Goal: Task Accomplishment & Management: Complete application form

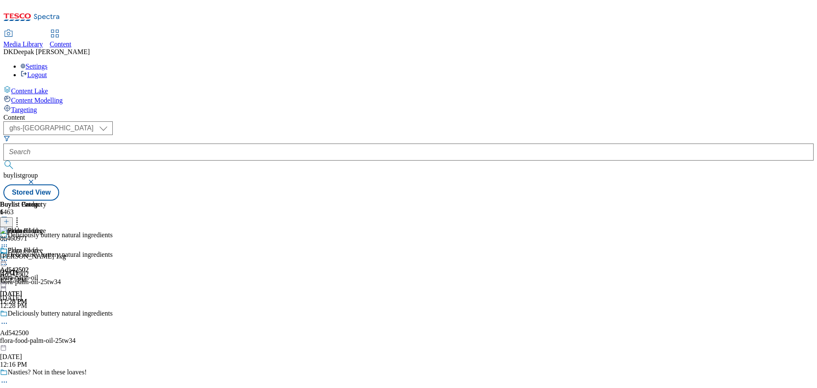
select select "ghs-[GEOGRAPHIC_DATA]"
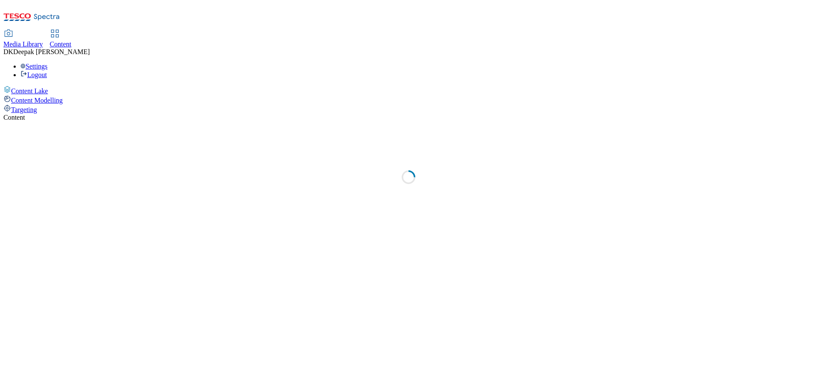
select select "ghs-[GEOGRAPHIC_DATA]"
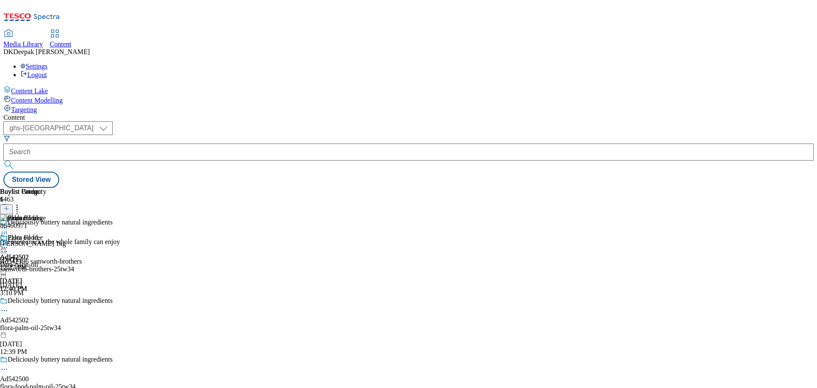
click at [9, 210] on icon at bounding box center [6, 213] width 6 height 6
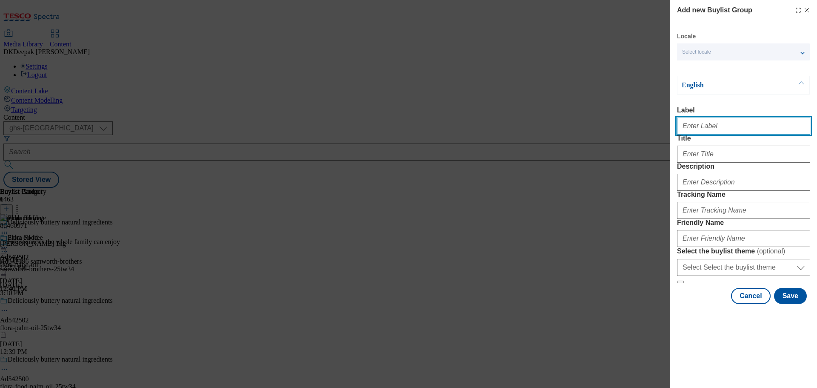
click at [737, 129] on input "Label" at bounding box center [743, 125] width 133 height 17
paste input "Ad542501"
type input "Ad542501"
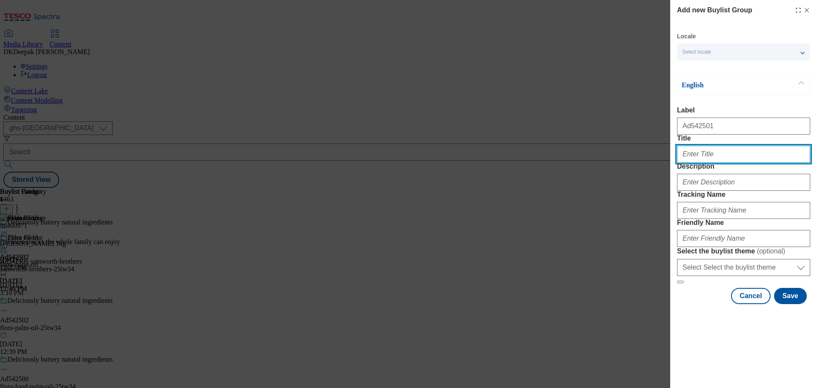
click at [727, 162] on input "Title" at bounding box center [743, 153] width 133 height 17
paste input "Deliciously buttery natural ingredients"
type input "Deliciously buttery natural ingredients"
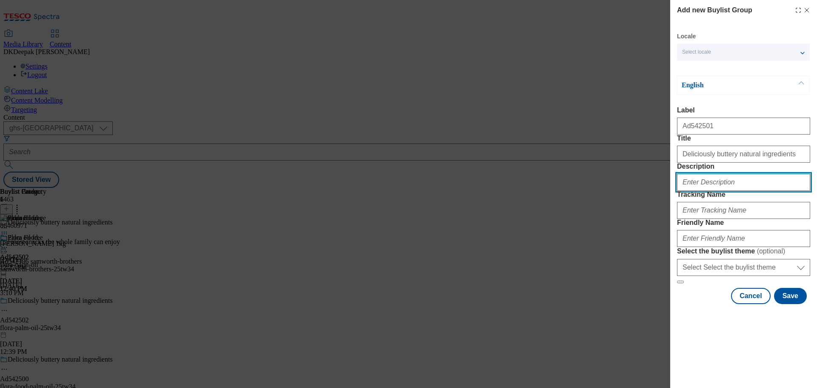
click at [704, 191] on input "Description" at bounding box center [743, 182] width 133 height 17
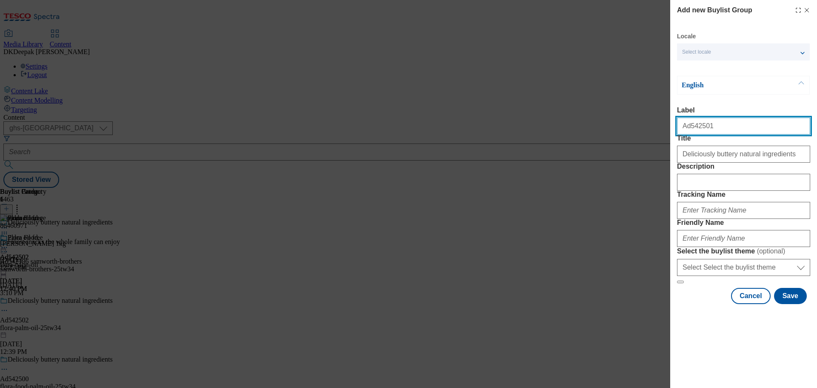
click at [694, 133] on input "Ad542501" at bounding box center [743, 125] width 133 height 17
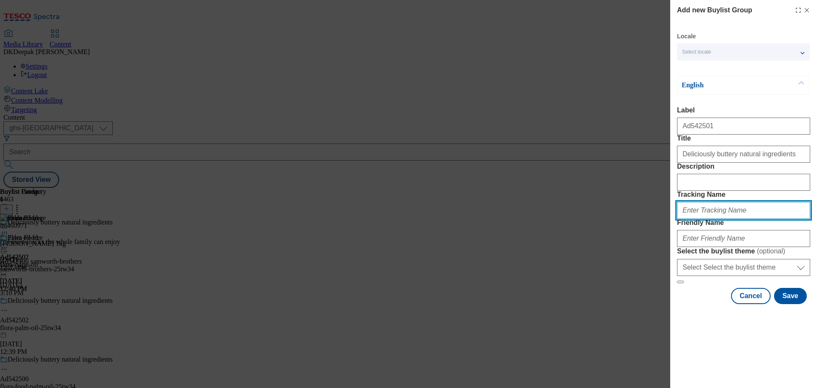
click at [714, 219] on input "Tracking Name" at bounding box center [743, 210] width 133 height 17
paste input "Ad542501"
type input "DH_AD542501"
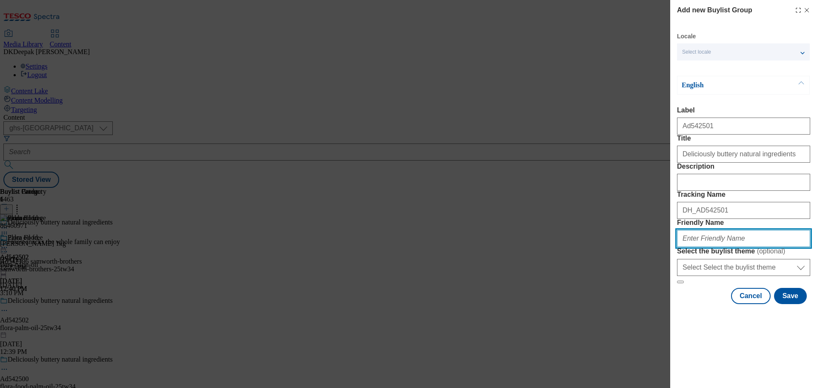
click at [717, 247] on input "Friendly Name" at bounding box center [743, 238] width 133 height 17
type input "arla-flora-25tw34"
click at [614, 68] on div "Add new Buylist Group Locale Select locale English Welsh English Label Ad542501…" at bounding box center [408, 194] width 817 height 388
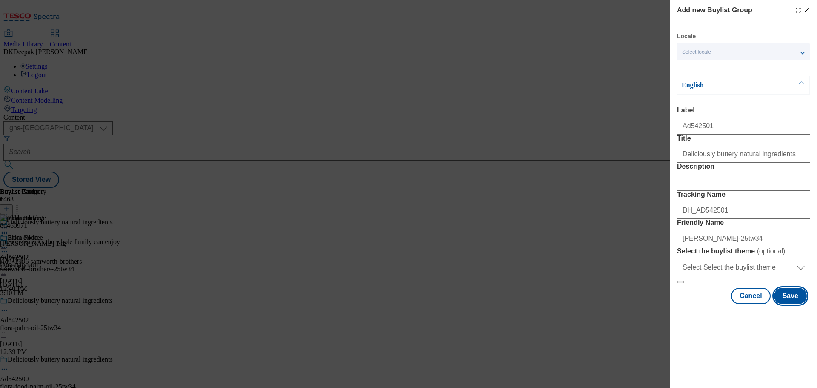
click at [781, 304] on button "Save" at bounding box center [790, 296] width 33 height 16
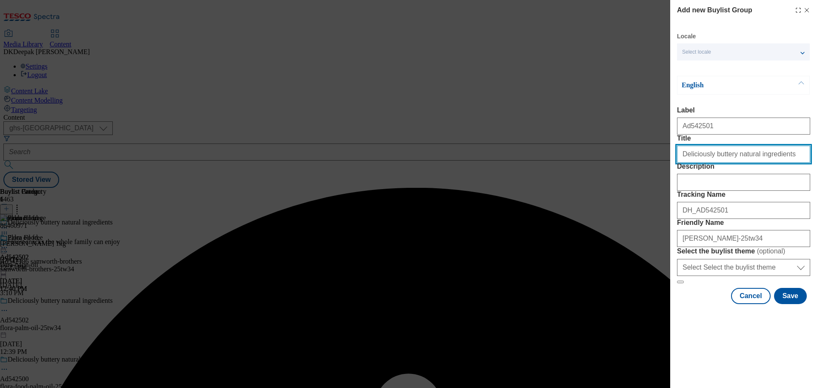
click at [791, 162] on input "Deliciously buttery natural ingredients" at bounding box center [743, 153] width 133 height 17
type input "Deliciously buttery natural ingredients"
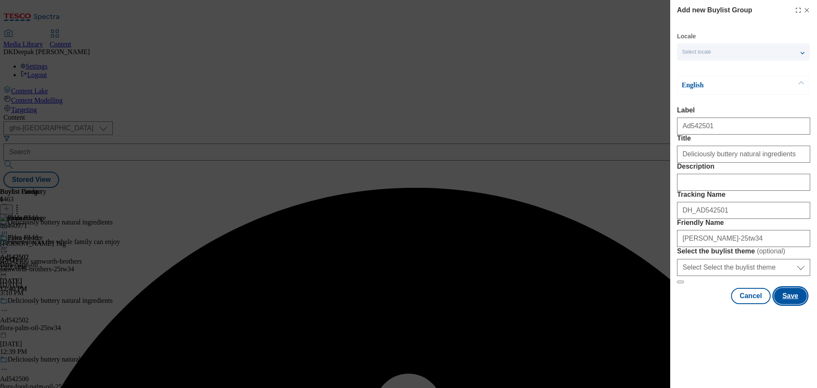
click at [784, 304] on button "Save" at bounding box center [790, 296] width 33 height 16
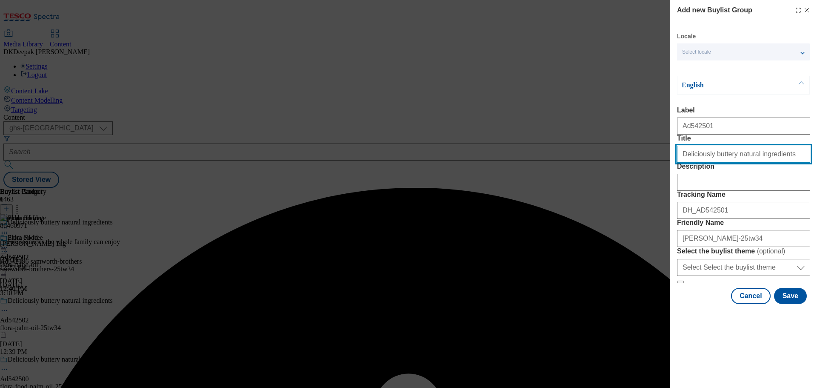
click at [782, 162] on input "Title" at bounding box center [743, 153] width 133 height 17
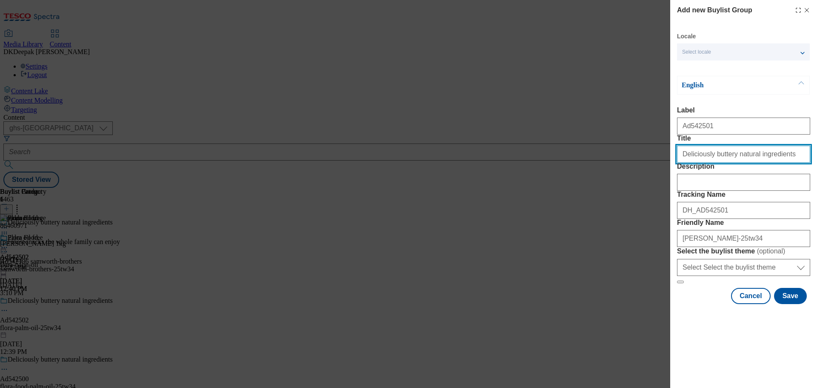
click at [680, 162] on input "Deliciously buttery natural ingredients" at bounding box center [743, 153] width 133 height 17
type input "Deliciously buttery natural ingredients"
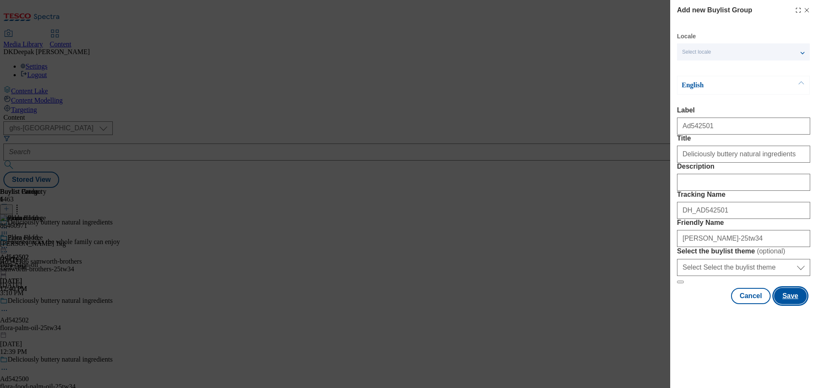
click at [781, 304] on button "Save" at bounding box center [790, 296] width 33 height 16
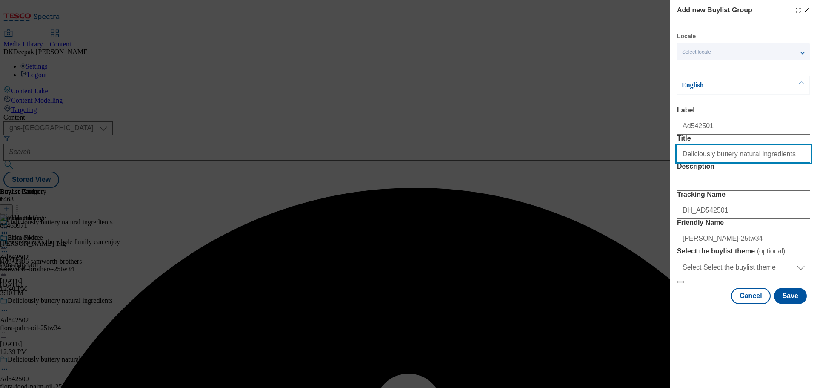
drag, startPoint x: 685, startPoint y: 171, endPoint x: 676, endPoint y: 171, distance: 8.9
click at [676, 171] on div "Add new Buylist Group Locale Select locale English Welsh English Label Title De…" at bounding box center [743, 152] width 147 height 305
type input "Deliciously buttery natural ingredients"
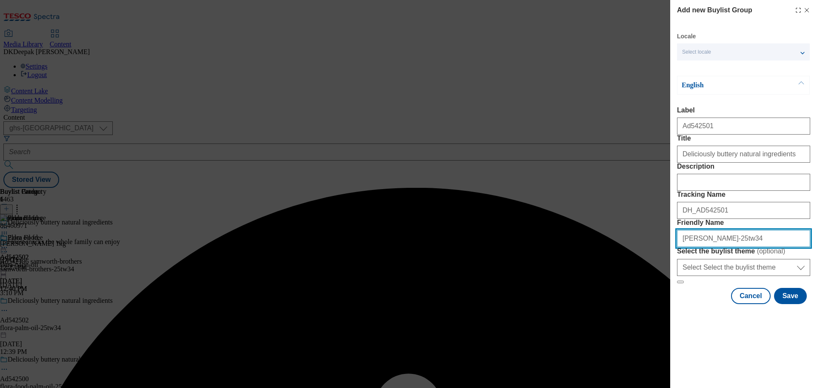
click at [707, 247] on input "Friendly Name" at bounding box center [743, 238] width 133 height 17
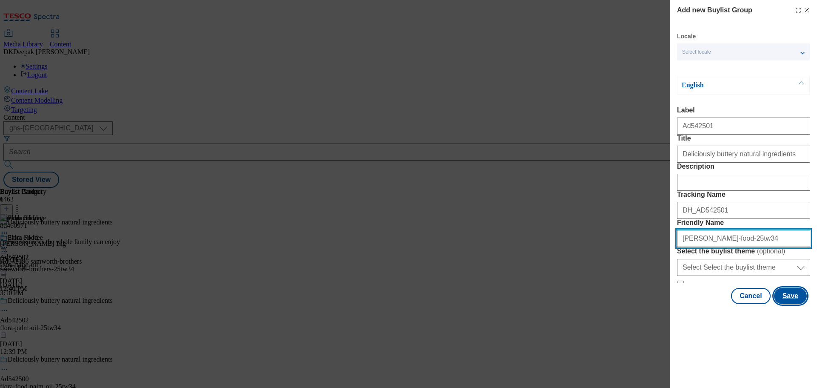
type input "arla-flora-food-25tw34"
click at [784, 304] on button "Save" at bounding box center [790, 296] width 33 height 16
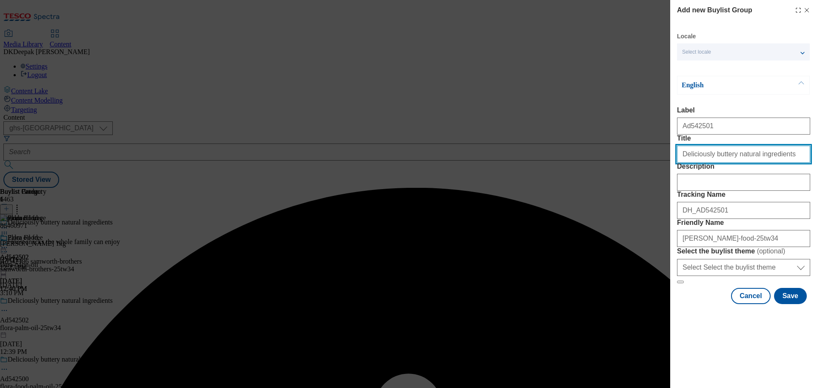
click at [681, 162] on input "Deliciously buttery natural ingredients" at bounding box center [743, 153] width 133 height 17
click at [775, 162] on input "Deliciously buttery natural ingredients" at bounding box center [743, 153] width 133 height 17
type input "Deliciously buttery natural ingredients"
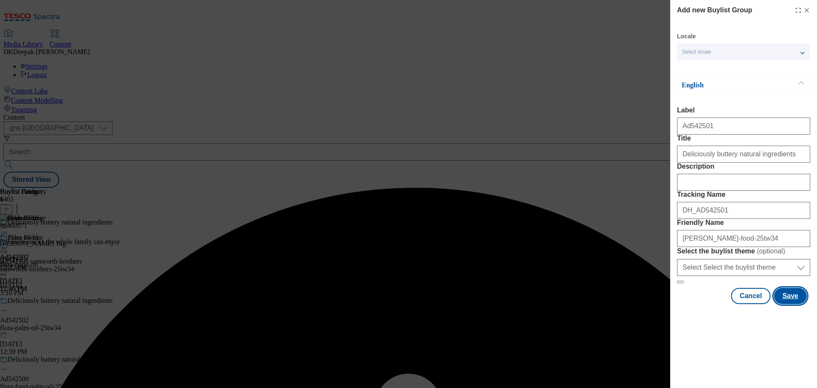
click at [784, 304] on button "Save" at bounding box center [790, 296] width 33 height 16
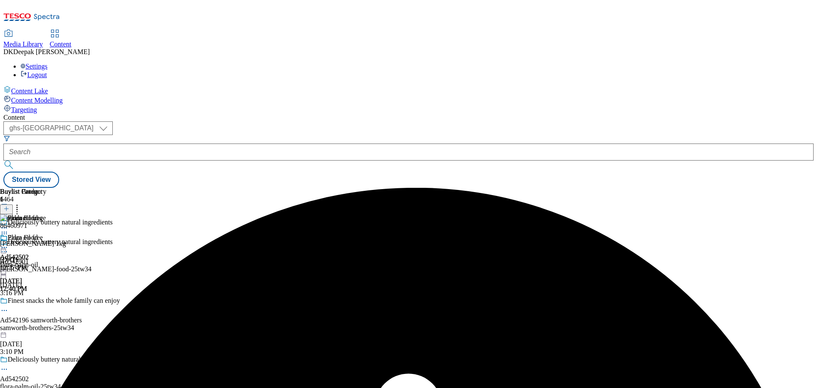
click at [162, 265] on div "arla-flora-food-25tw34" at bounding box center [81, 269] width 162 height 8
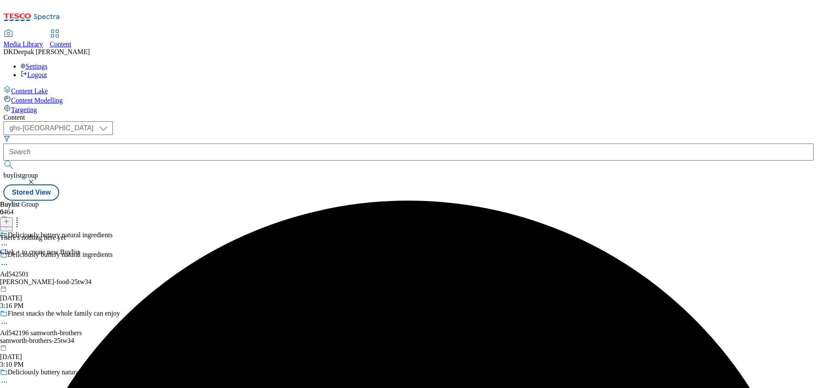
click at [13, 218] on div at bounding box center [6, 221] width 13 height 7
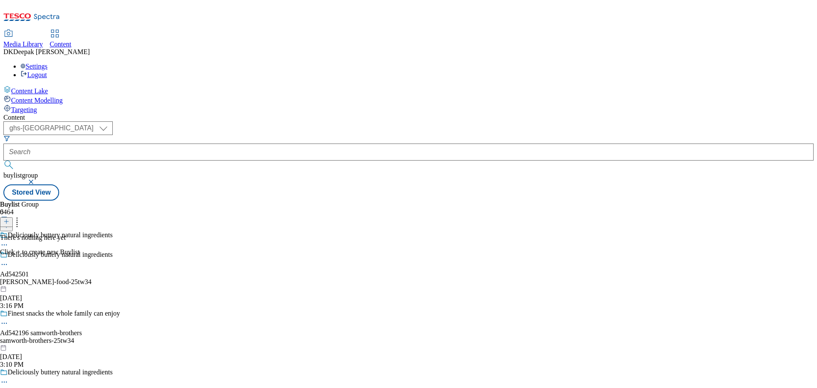
click at [9, 218] on icon at bounding box center [6, 221] width 6 height 6
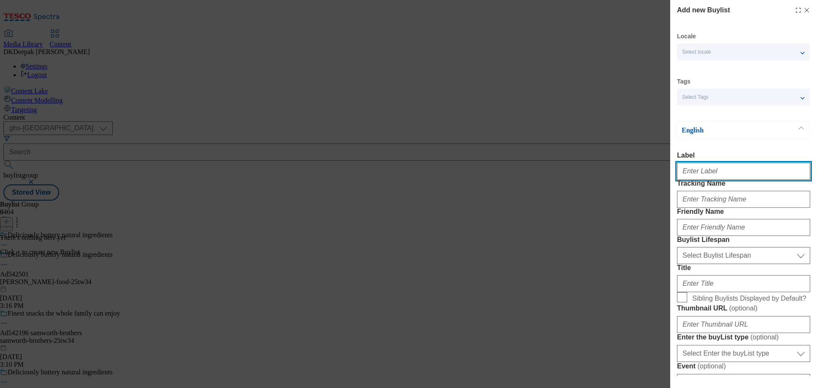
click at [755, 174] on input "Label" at bounding box center [743, 170] width 133 height 17
paste input "Ad542501"
type input "Ad542501"
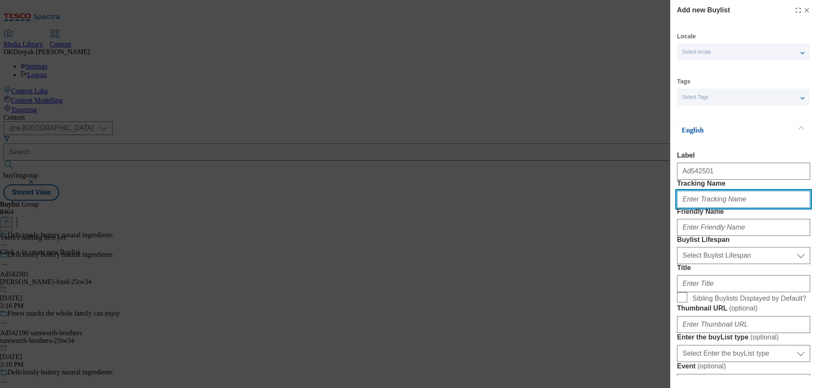
click at [688, 208] on input "Tracking Name" at bounding box center [743, 199] width 133 height 17
paste input "Ad542501"
type input "DH_AD542501"
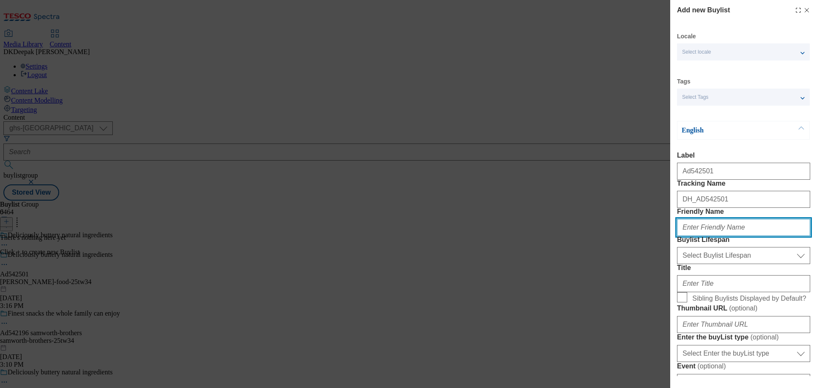
click at [693, 236] on input "Friendly Name" at bounding box center [743, 227] width 133 height 17
type input "arla"
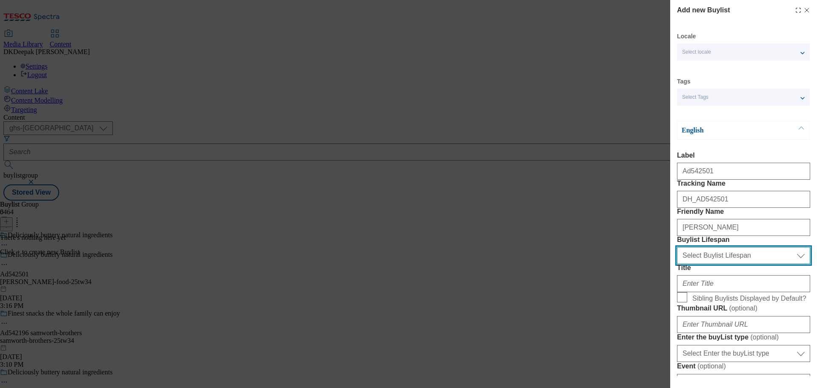
click at [709, 264] on select "Select Buylist Lifespan evergreen seasonal tactical" at bounding box center [743, 255] width 133 height 17
select select "tactical"
click at [677, 264] on select "Select Buylist Lifespan evergreen seasonal tactical" at bounding box center [743, 255] width 133 height 17
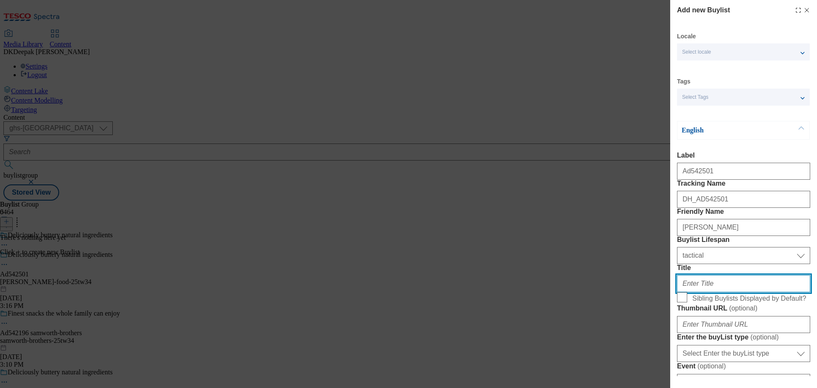
click at [705, 292] on input "Title" at bounding box center [743, 283] width 133 height 17
type input "Palm oil free"
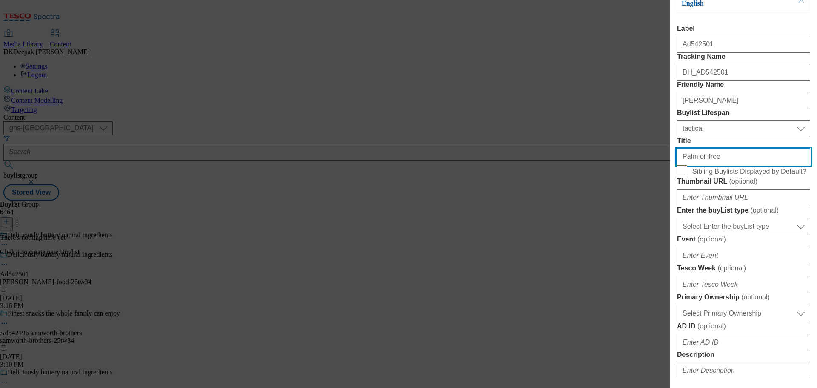
scroll to position [128, 0]
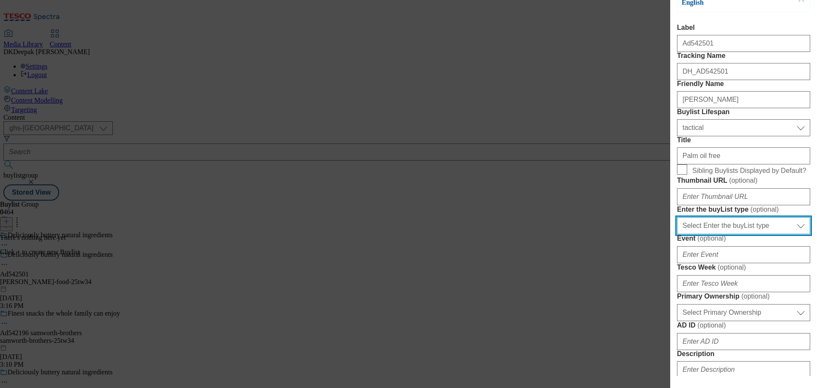
click at [716, 234] on select "Select Enter the buyList type event supplier funded long term >4 weeks supplier…" at bounding box center [743, 225] width 133 height 17
select select "supplier funded short term 1-3 weeks"
click at [677, 234] on select "Select Enter the buyList type event supplier funded long term >4 weeks supplier…" at bounding box center [743, 225] width 133 height 17
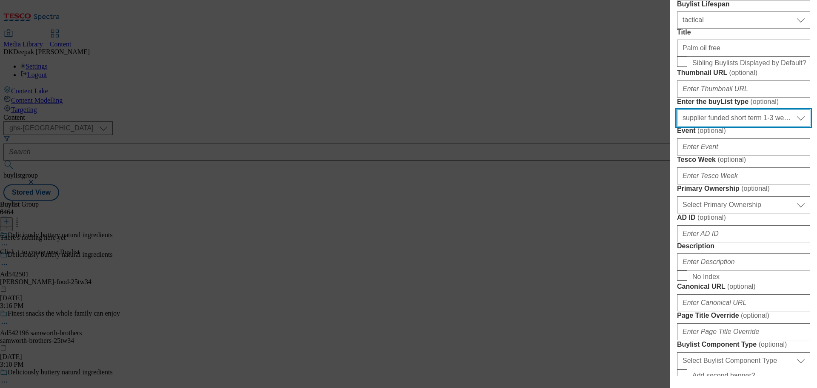
scroll to position [255, 0]
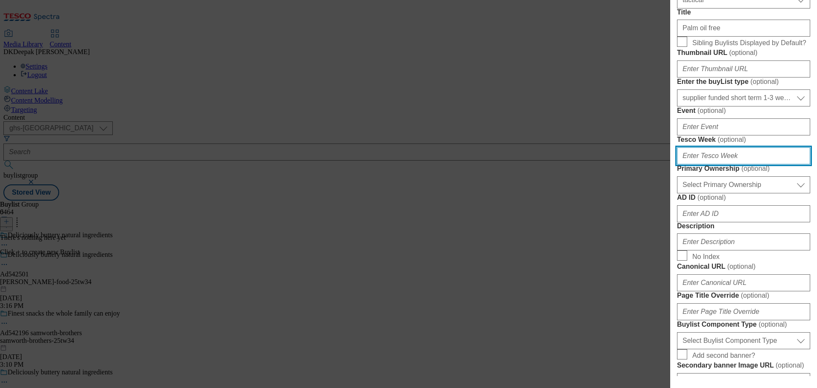
click at [695, 164] on input "Tesco Week ( optional )" at bounding box center [743, 155] width 133 height 17
type input "34"
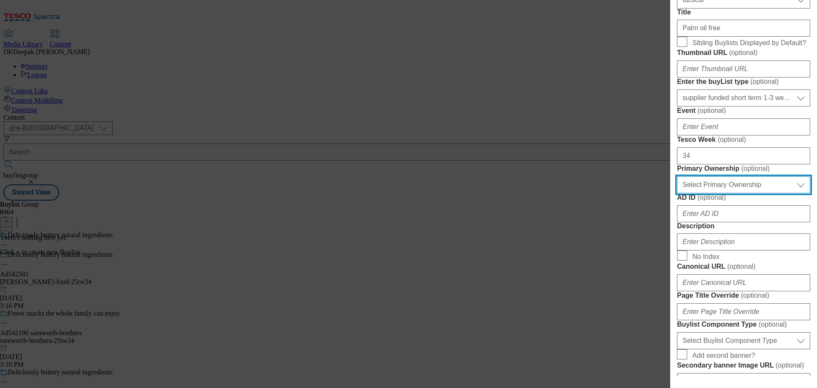
click at [707, 193] on select "Select Primary Ownership tesco dunnhumby" at bounding box center [743, 184] width 133 height 17
select select "dunnhumby"
click at [677, 193] on select "Select Primary Ownership tesco dunnhumby" at bounding box center [743, 184] width 133 height 17
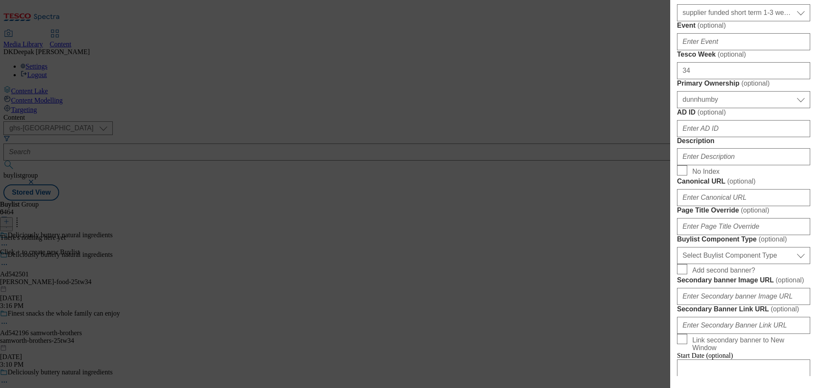
drag, startPoint x: 559, startPoint y: 147, endPoint x: 594, endPoint y: 174, distance: 43.4
click at [559, 147] on div "Add new Buylist Locale Select locale English Welsh Tags Select Tags fnf marketp…" at bounding box center [408, 194] width 817 height 388
click at [706, 137] on input "AD ID ( optional )" at bounding box center [743, 128] width 133 height 17
paste input "Ad542501"
drag, startPoint x: 688, startPoint y: 282, endPoint x: 666, endPoint y: 278, distance: 23.0
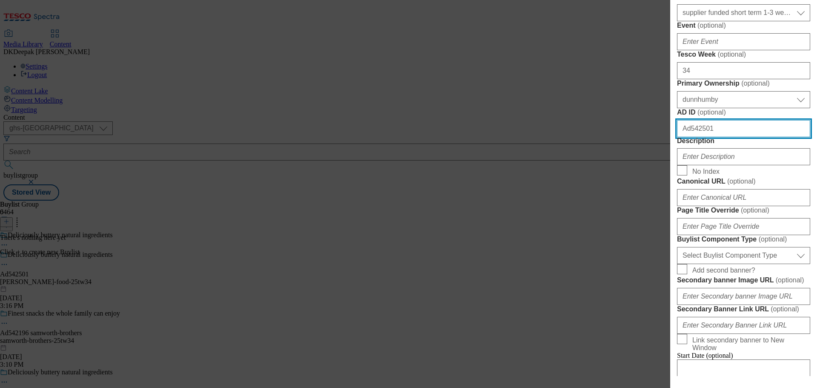
click at [666, 278] on div "Add new Buylist Locale Select locale English Welsh Tags Select Tags fnf marketp…" at bounding box center [408, 194] width 817 height 388
type input "542501"
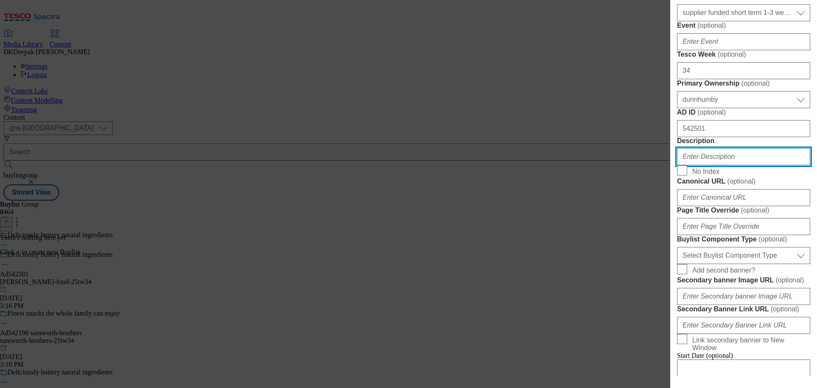
click at [728, 165] on input "Description" at bounding box center [743, 156] width 133 height 17
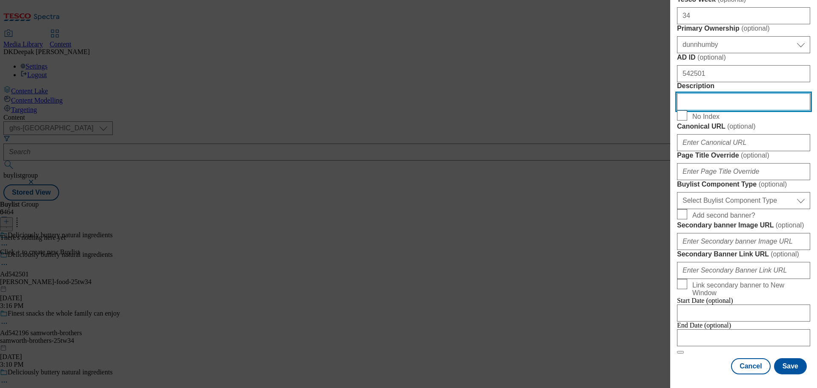
scroll to position [596, 0]
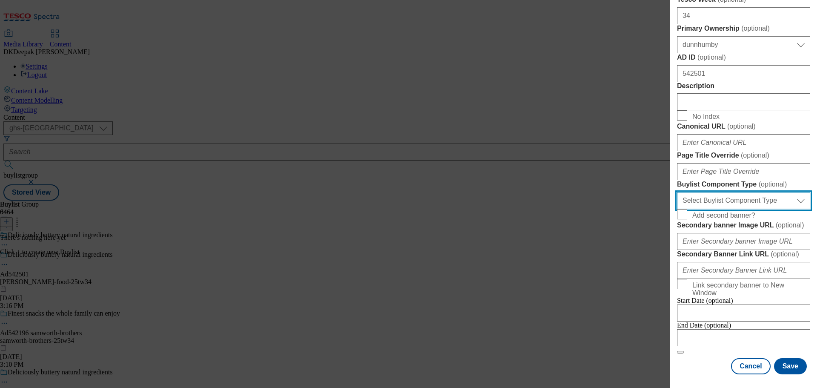
click at [725, 209] on select "Select Buylist Component Type Banner Competition Header Meal" at bounding box center [743, 200] width 133 height 17
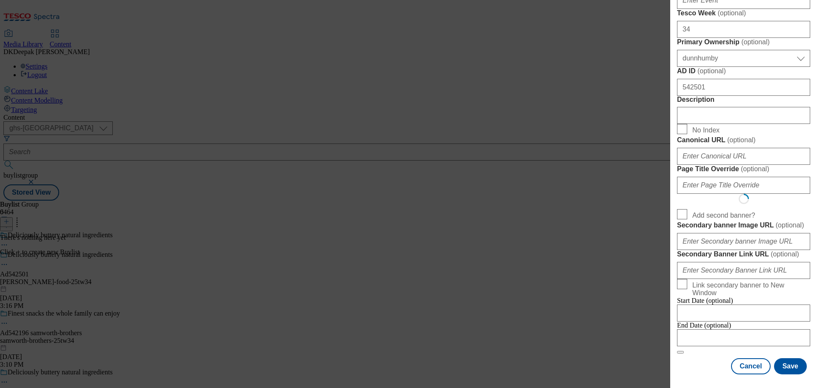
select select "Banner"
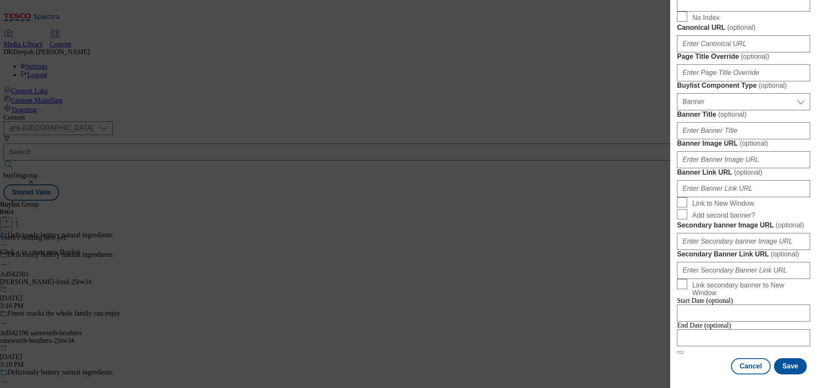
scroll to position [858, 0]
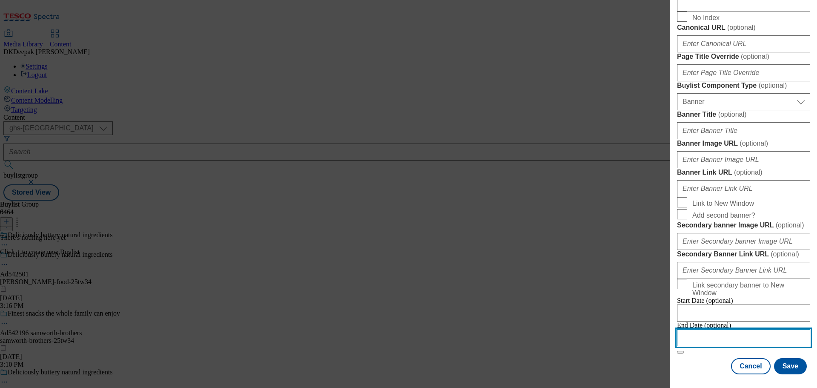
click at [721, 332] on input "Modal" at bounding box center [743, 337] width 133 height 17
select select "2025"
select select "October"
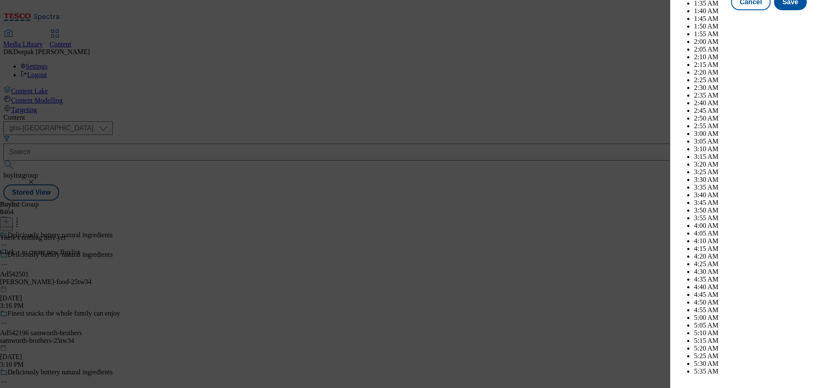
scroll to position [2874, 0]
select select "2026"
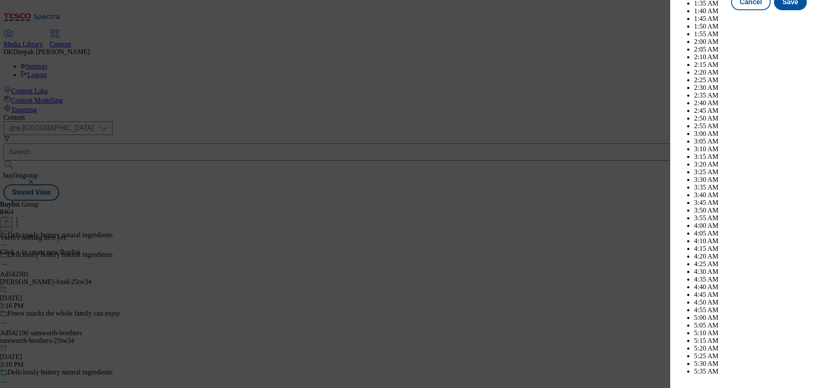
select select "January"
click at [793, 18] on button "Save" at bounding box center [790, 10] width 33 height 16
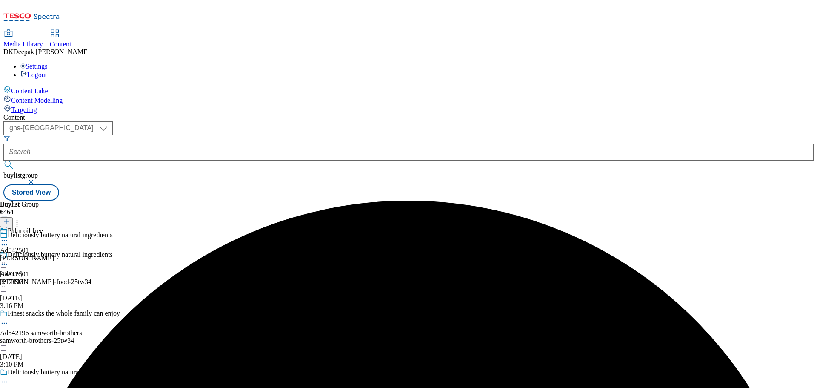
click at [54, 254] on div "arla" at bounding box center [27, 258] width 54 height 8
click at [9, 221] on line at bounding box center [6, 221] width 4 height 0
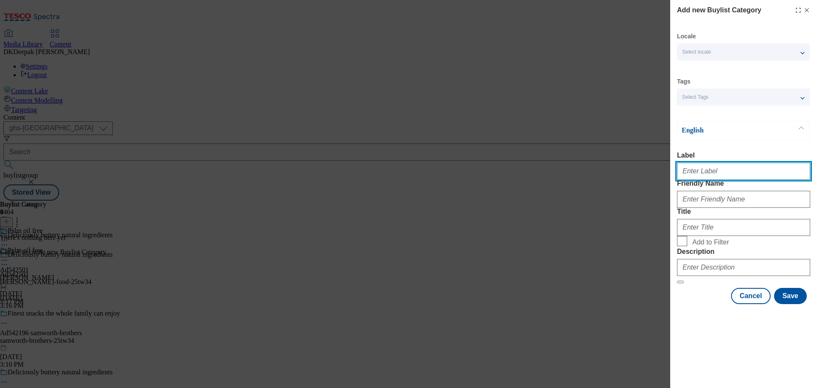
click at [741, 171] on input "Label" at bounding box center [743, 170] width 133 height 17
paste input "Ad542501"
type input "Ad542501"
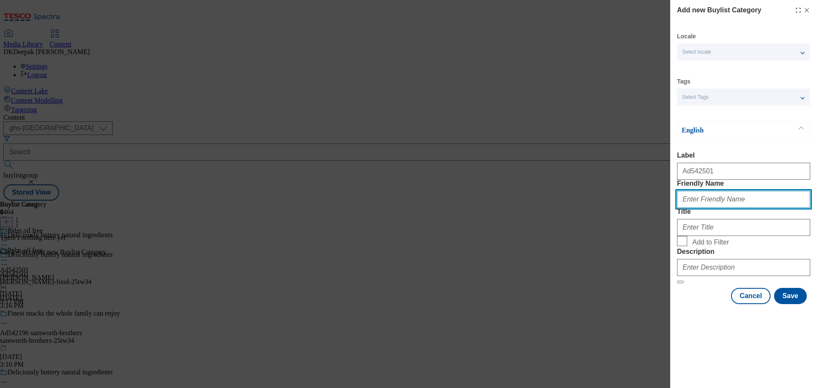
click at [768, 208] on input "Friendly Name" at bounding box center [743, 199] width 133 height 17
type input "arla-flora-food"
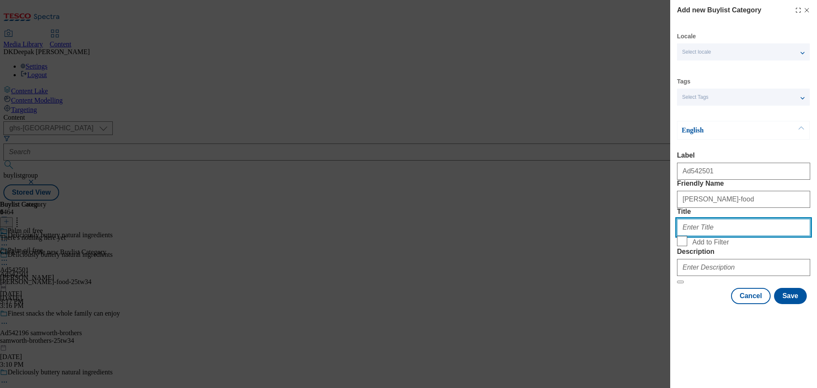
click at [723, 236] on input "Title" at bounding box center [743, 227] width 133 height 17
type input "Arla"
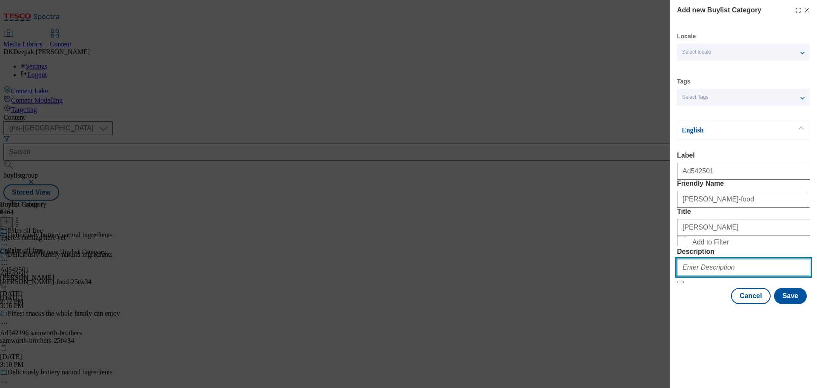
click at [736, 276] on input "Description" at bounding box center [743, 267] width 133 height 17
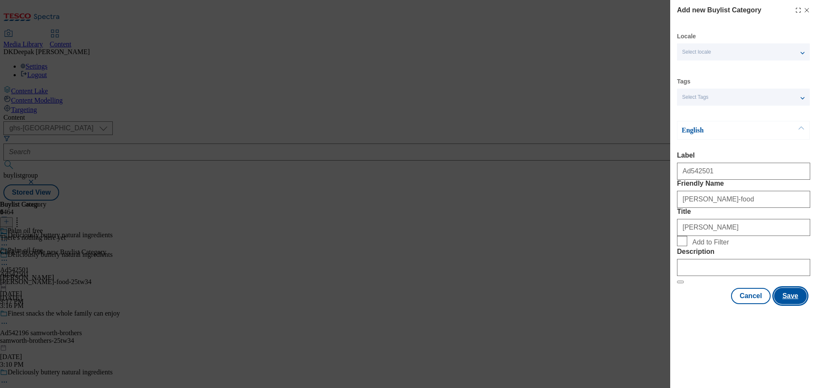
click at [787, 304] on button "Save" at bounding box center [790, 296] width 33 height 16
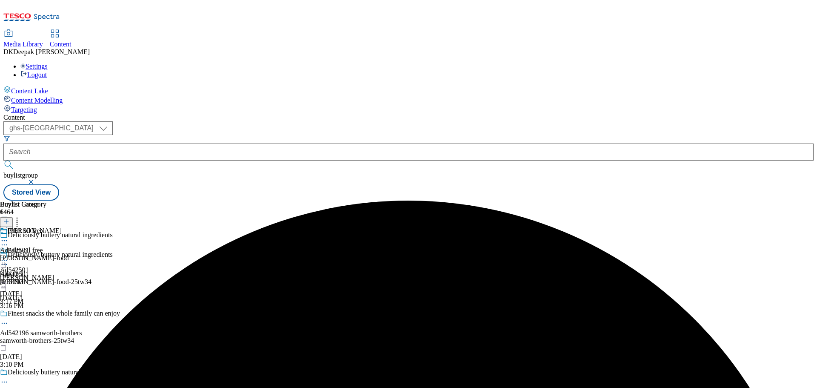
click at [69, 254] on div "arla-flora-food" at bounding box center [34, 258] width 69 height 8
click at [9, 218] on icon at bounding box center [6, 221] width 6 height 6
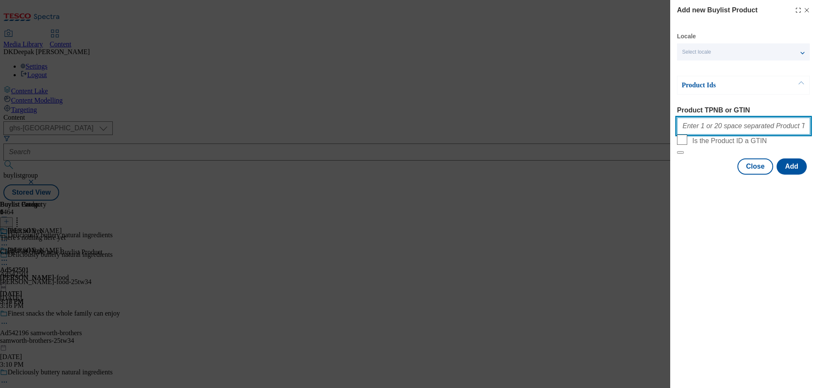
click at [705, 126] on input "Product TPNB or GTIN" at bounding box center [743, 125] width 133 height 17
paste input "89273911, 89273911"
type input "89273911, 89273911"
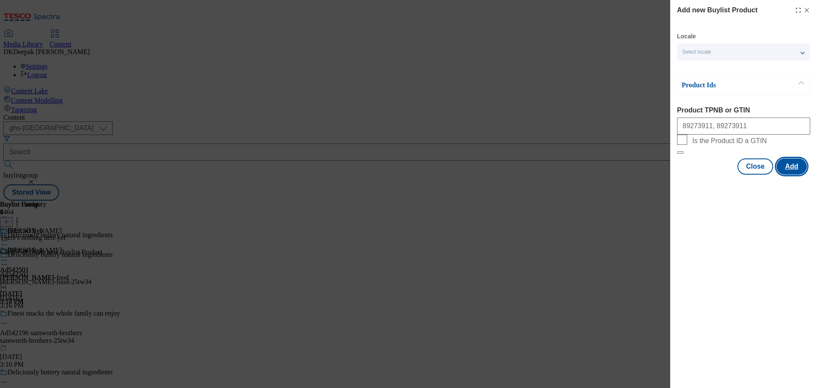
click at [792, 174] on button "Add" at bounding box center [791, 166] width 30 height 16
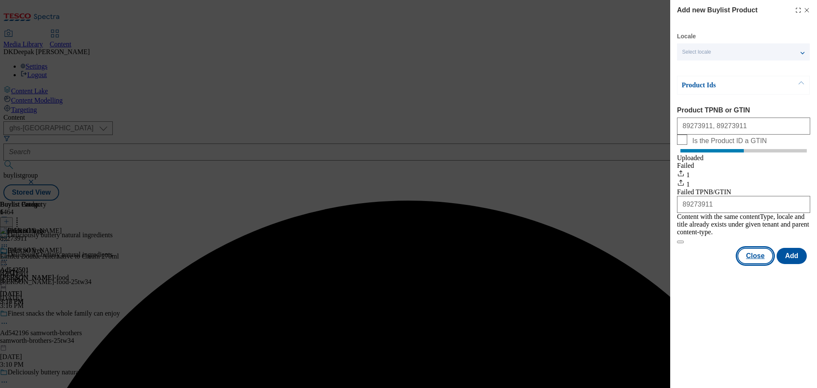
click at [745, 259] on button "Close" at bounding box center [755, 256] width 36 height 16
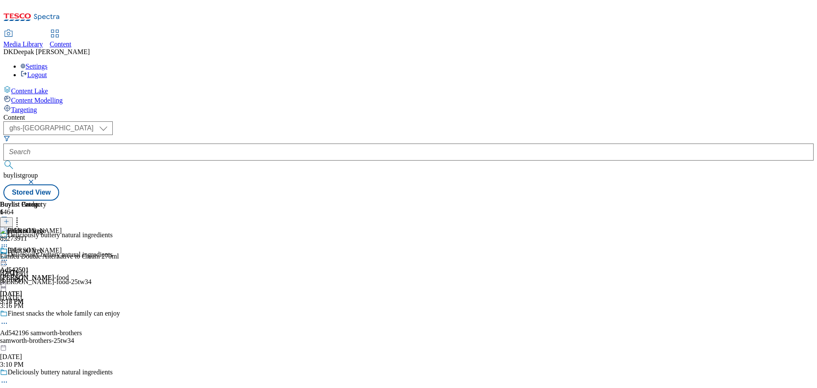
click at [9, 256] on icon at bounding box center [4, 260] width 9 height 9
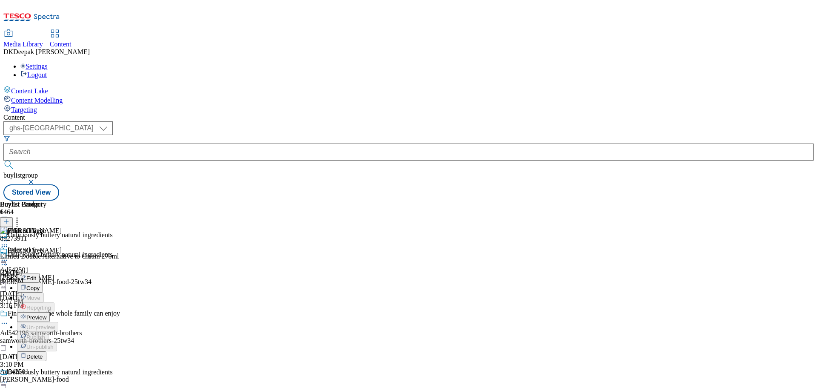
click at [46, 314] on span "Preview" at bounding box center [36, 317] width 20 height 6
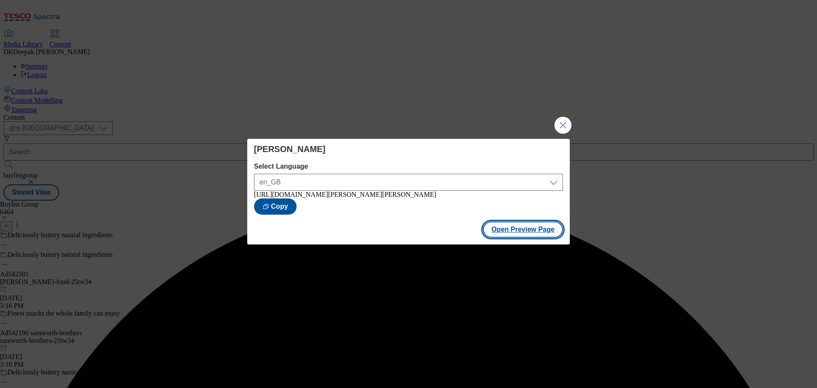
click at [542, 237] on button "Open Preview Page" at bounding box center [523, 229] width 80 height 16
